Goal: Check status: Check status

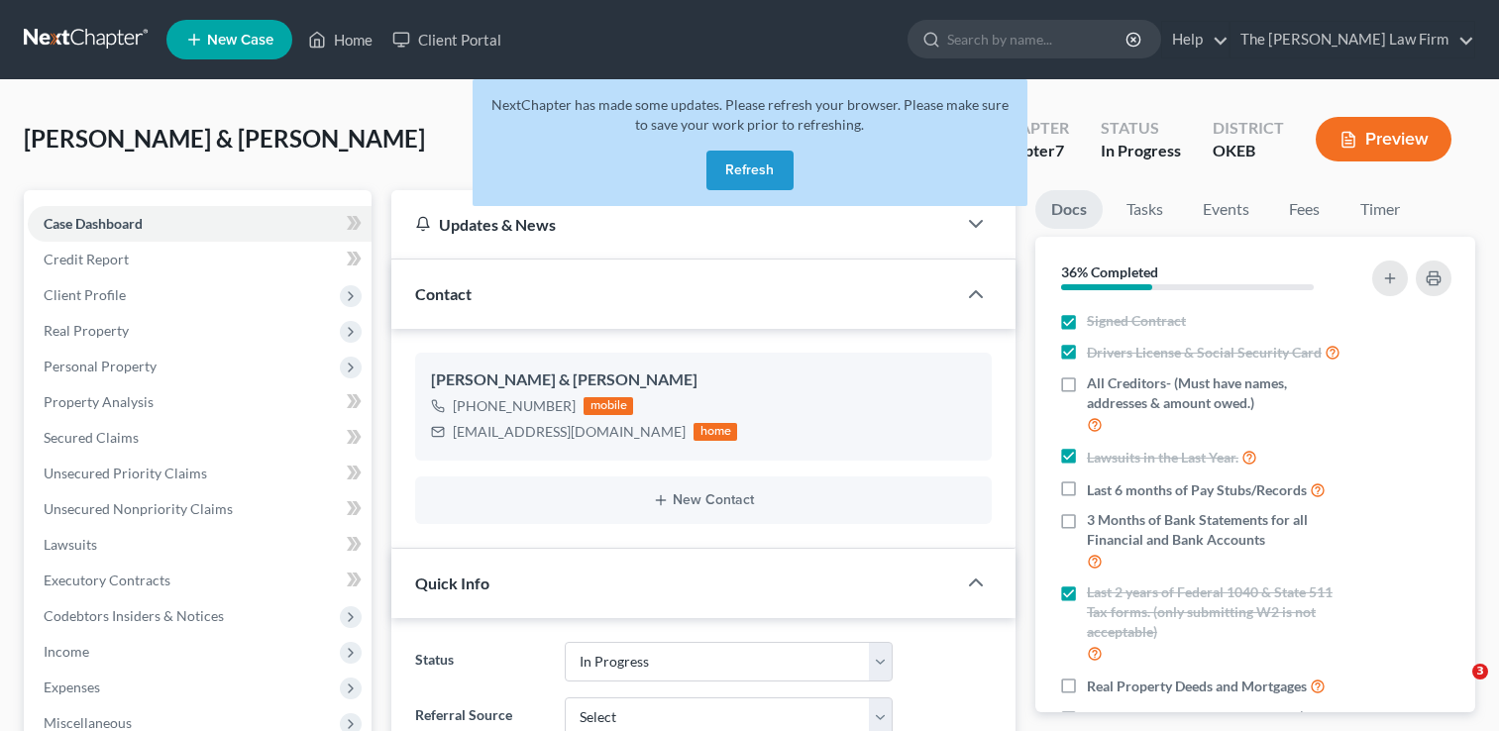
select select "4"
click at [783, 164] on button "Refresh" at bounding box center [749, 171] width 87 height 40
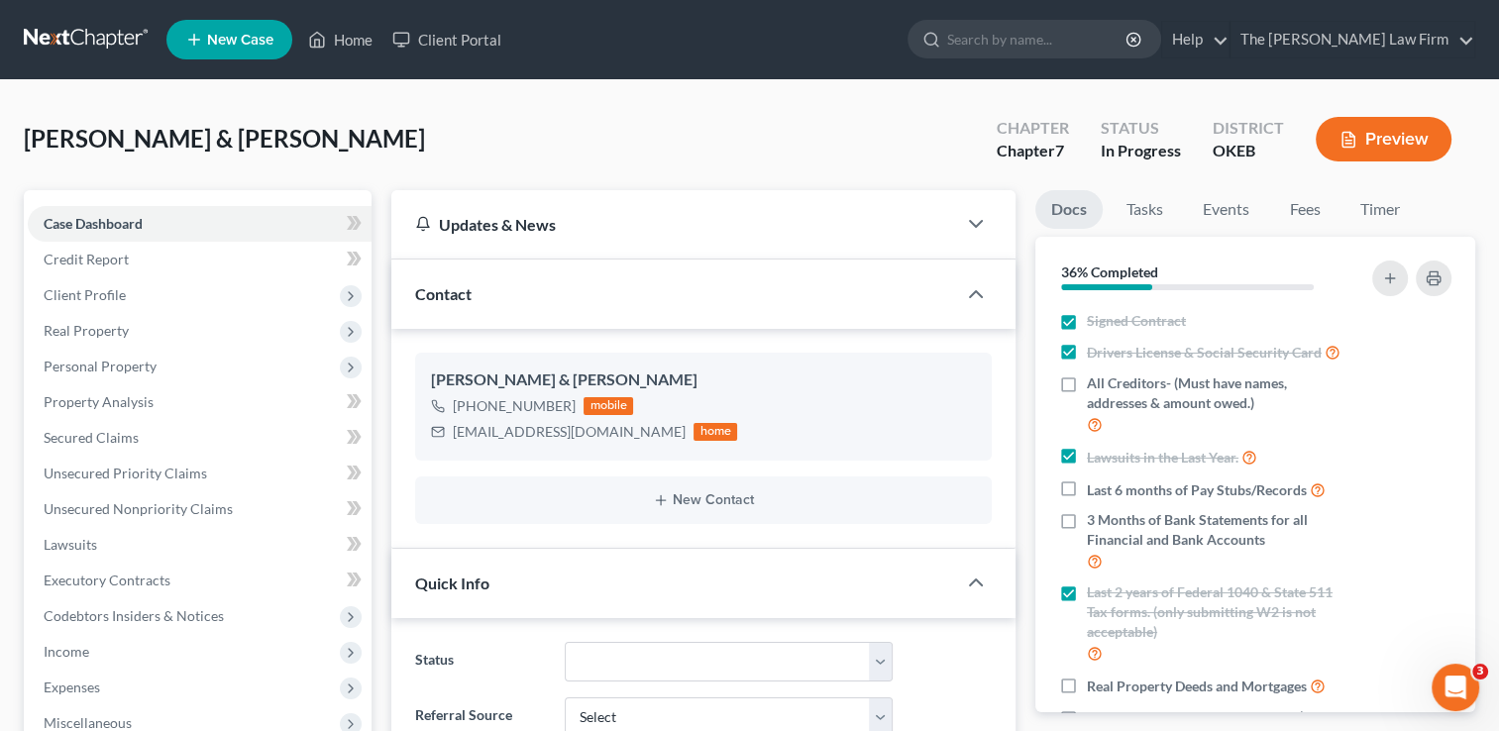
scroll to position [852, 0]
click at [1128, 34] on input "search" at bounding box center [1037, 39] width 181 height 37
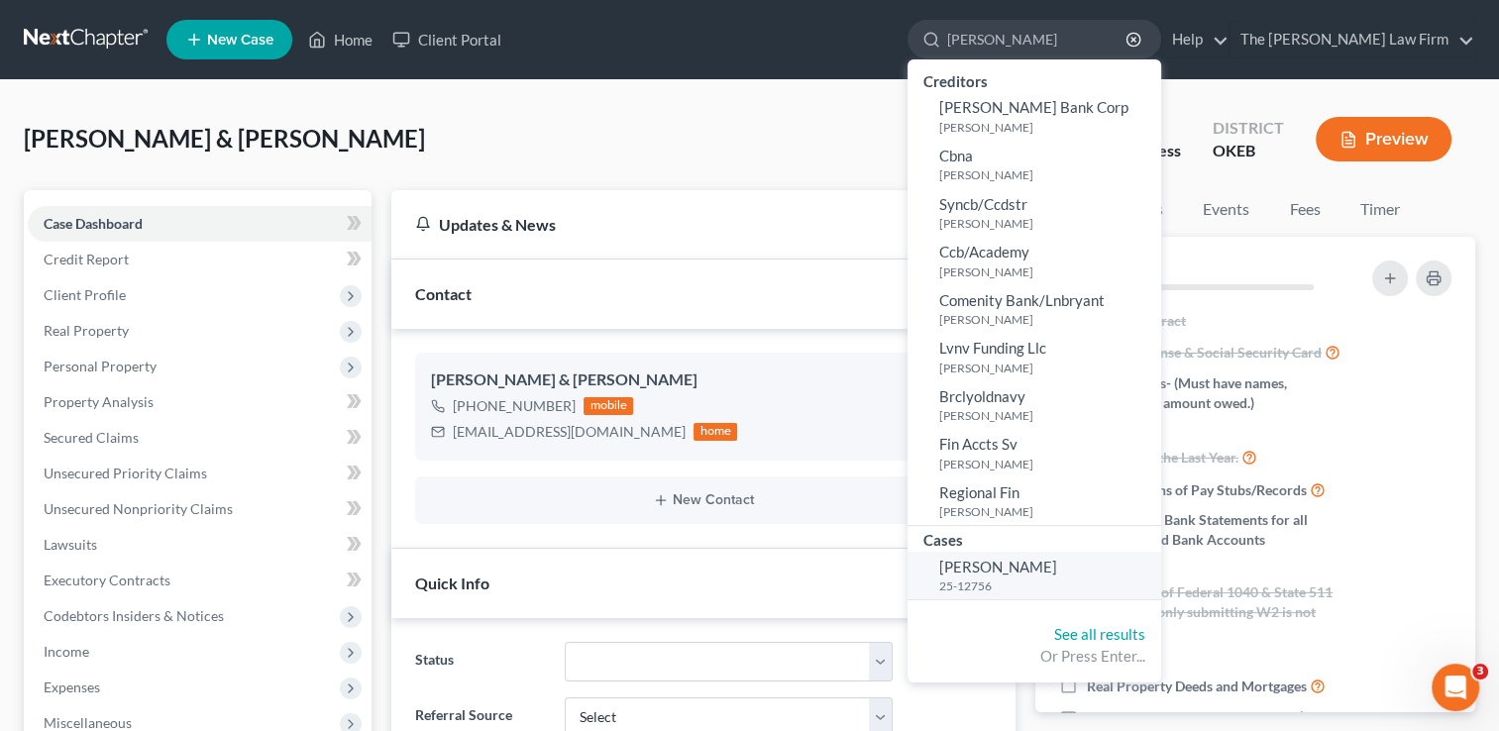
type input "Kinsey, Elizabeth"
click at [1057, 559] on span "Kinsey, Elizabeth" at bounding box center [998, 567] width 118 height 18
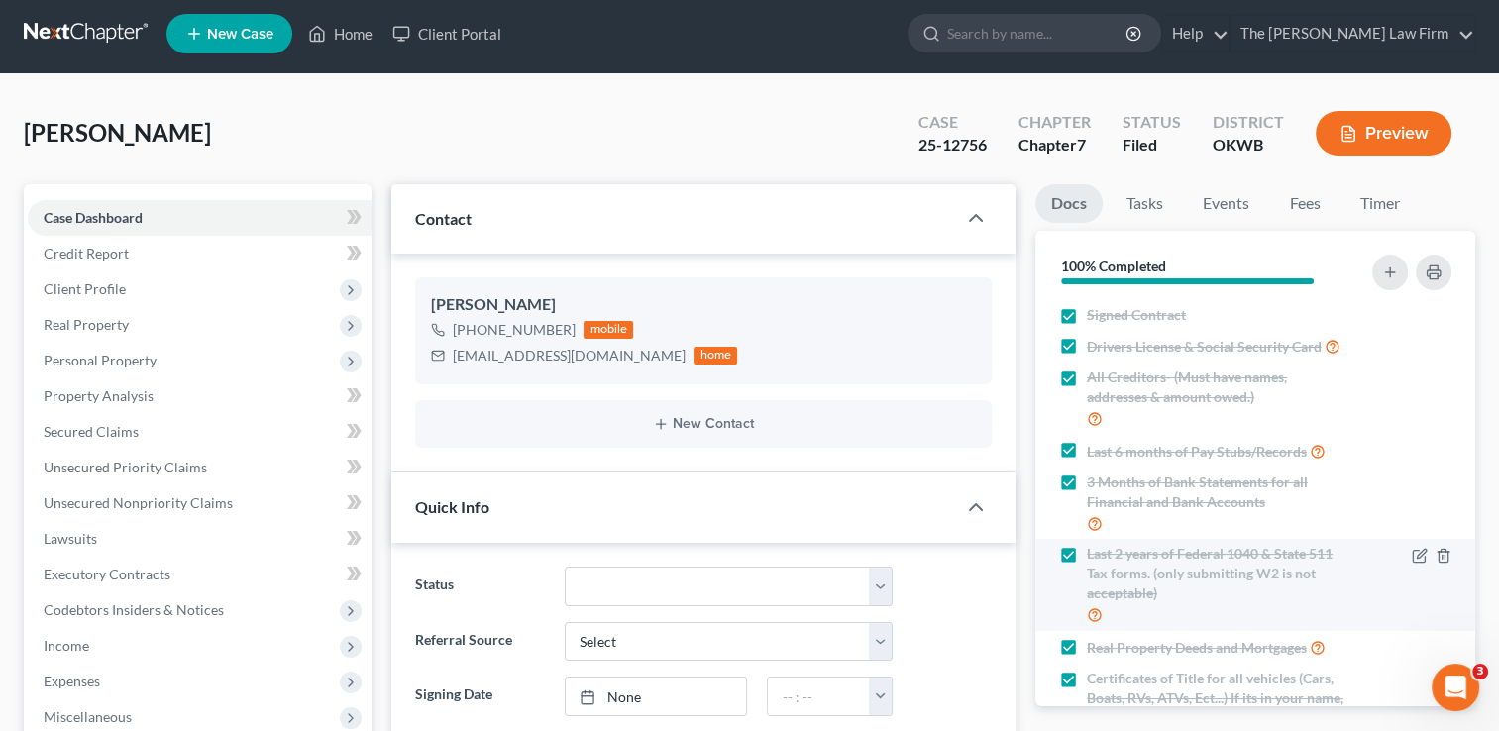
scroll to position [99, 0]
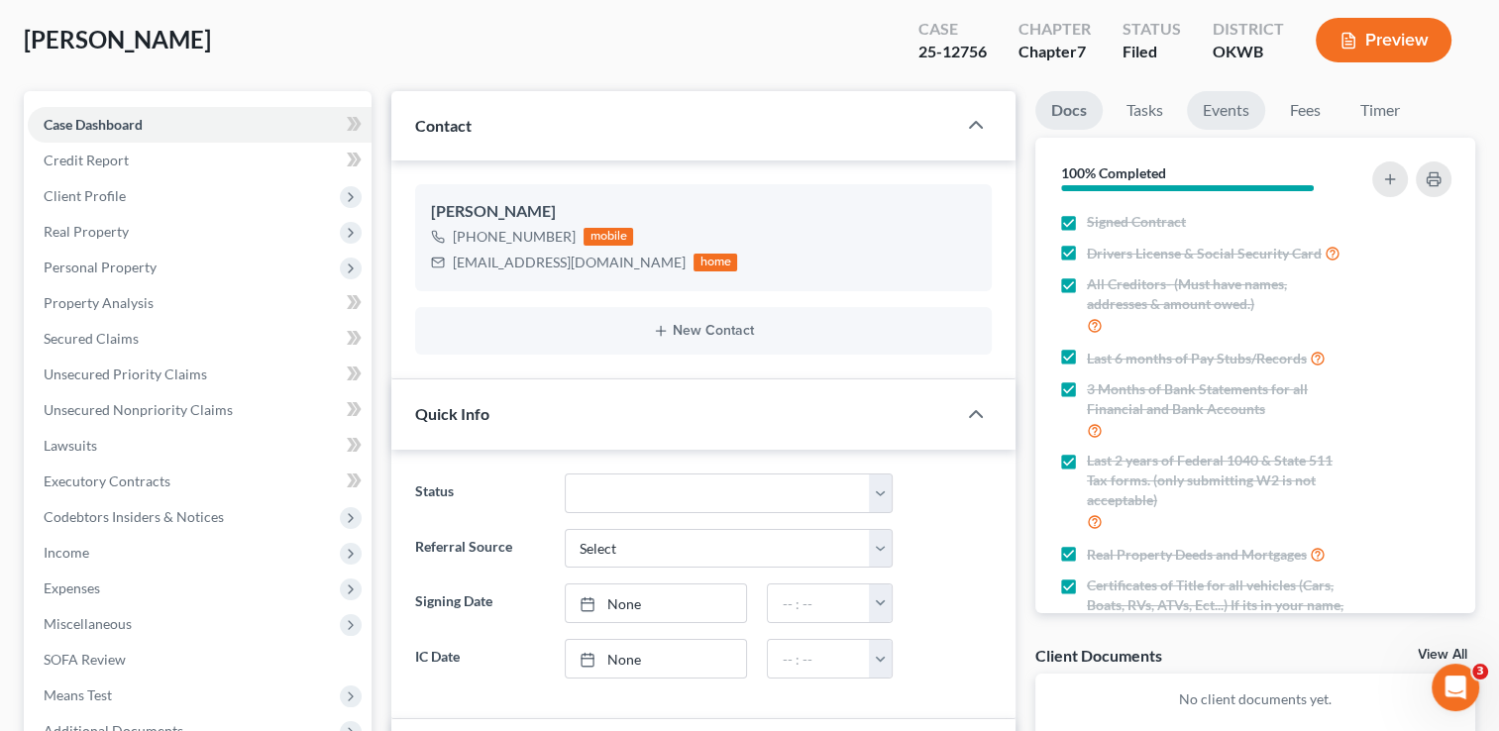
click at [1232, 112] on link "Events" at bounding box center [1226, 110] width 78 height 39
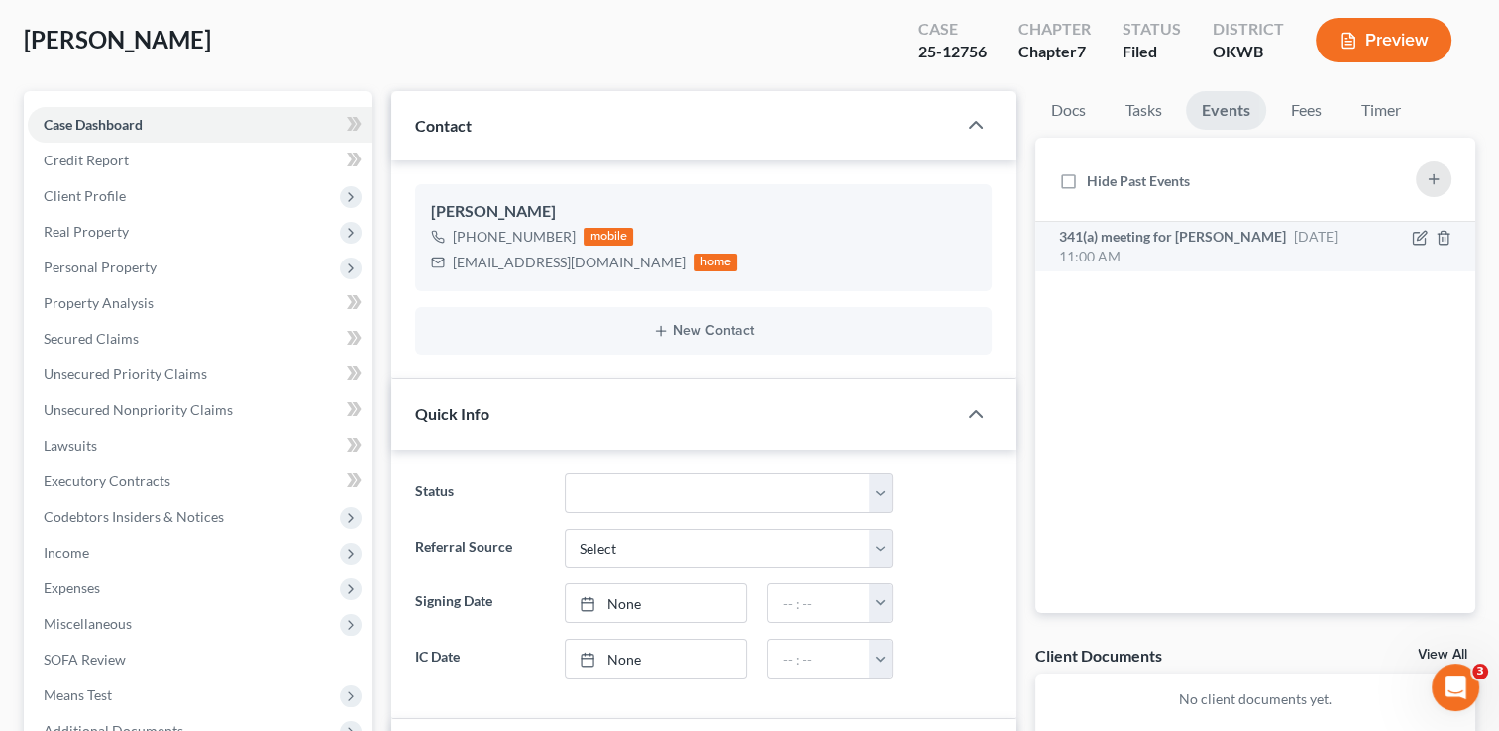
click at [1292, 247] on div "341(a) meeting for Elizabeth Kinsey Sep 30, 2025 11:00 AM" at bounding box center [1203, 247] width 289 height 40
